Goal: Task Accomplishment & Management: Complete application form

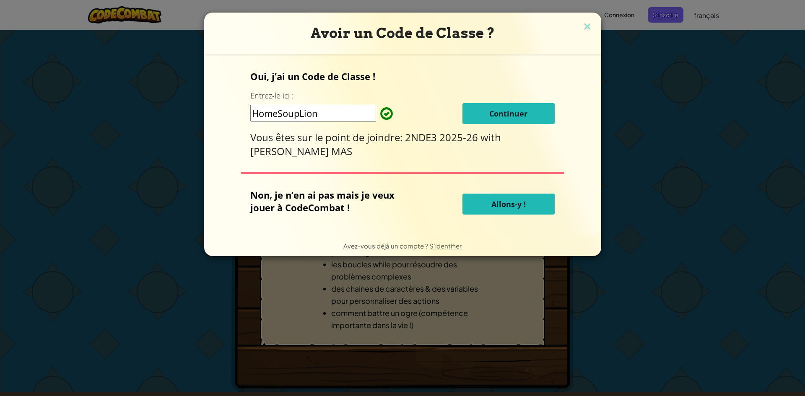
click at [516, 114] on span "Continuer" at bounding box center [508, 114] width 38 height 10
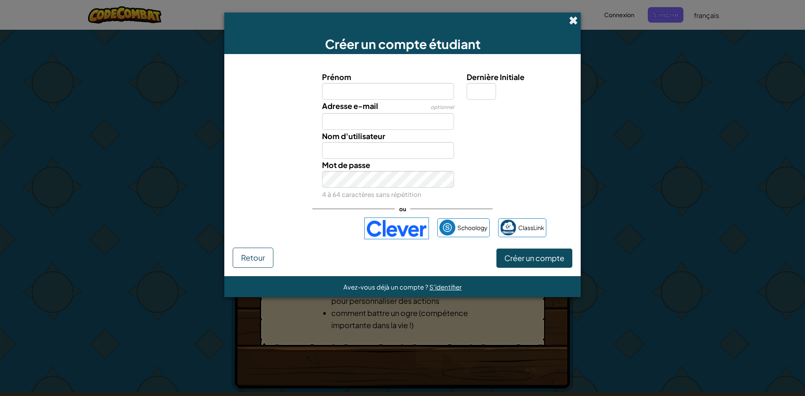
click at [571, 20] on span at bounding box center [573, 20] width 9 height 9
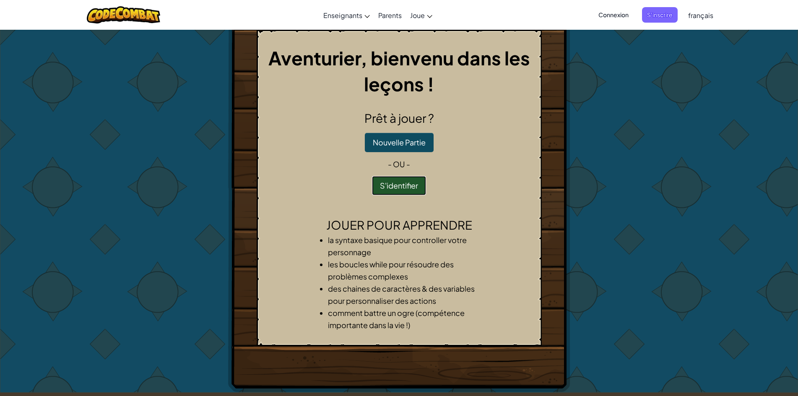
click at [401, 195] on button "S'identifier" at bounding box center [399, 185] width 54 height 19
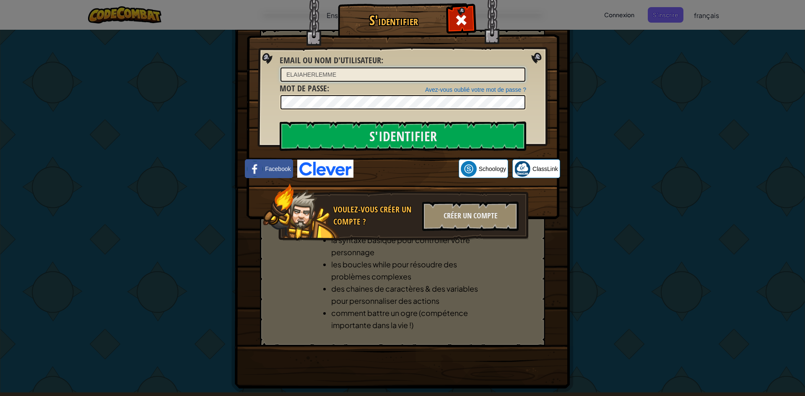
click at [452, 78] on input "ELAIAHERLEMME" at bounding box center [403, 75] width 245 height 14
type input "Elaia.H"
click at [472, 138] on input "S'identifier" at bounding box center [403, 136] width 247 height 29
